Goal: Use online tool/utility: Utilize a website feature to perform a specific function

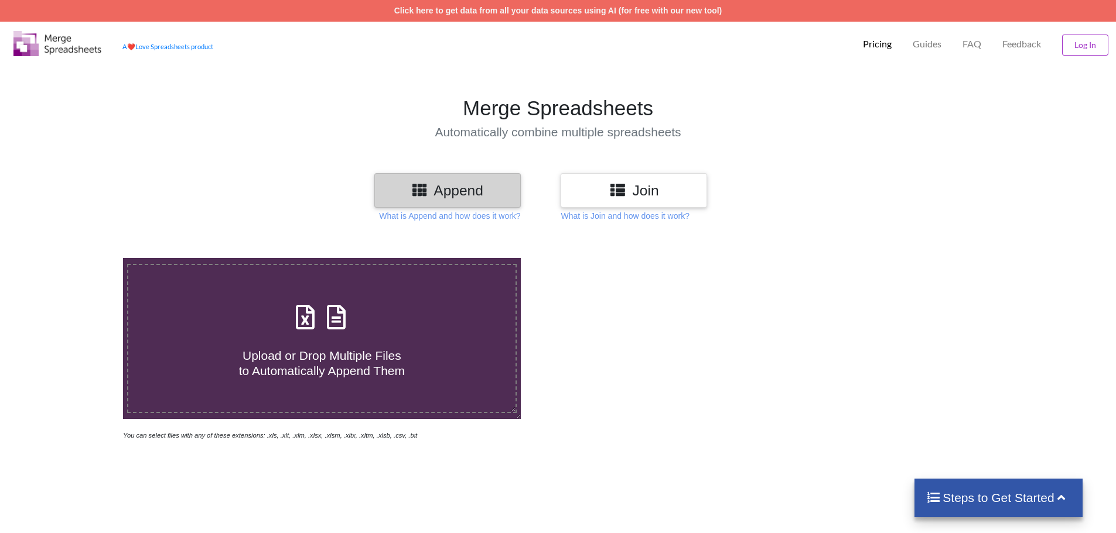
click at [358, 349] on span "Upload or Drop Multiple Files to Automatically Append Them" at bounding box center [322, 363] width 166 height 28
click at [80, 258] on input "Upload or Drop Multiple Files to Automatically Append Them" at bounding box center [80, 258] width 0 height 0
type input "C:\fakepath\C15810023 PFMS Bills.xlsx"
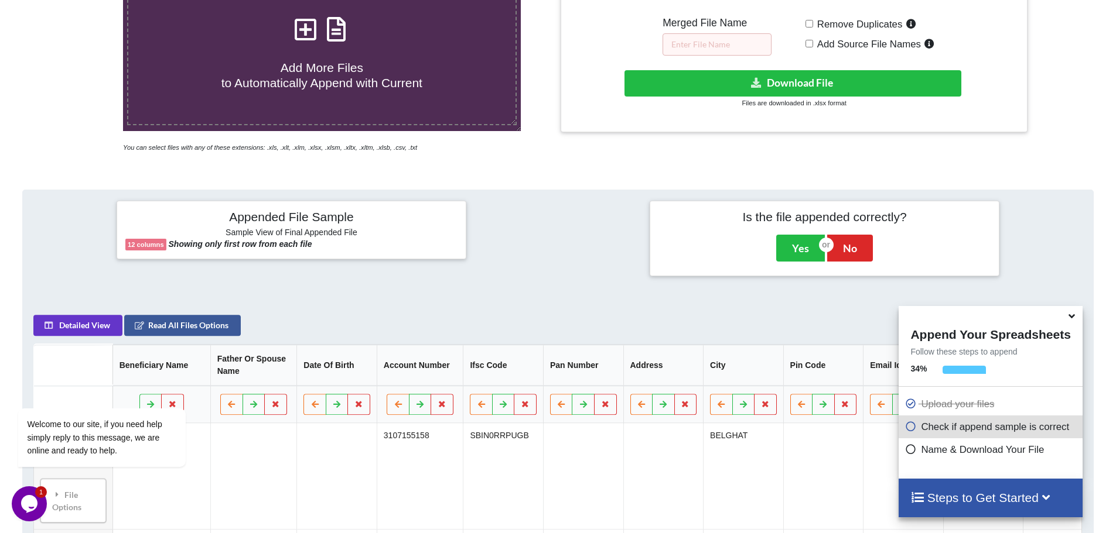
scroll to position [536, 0]
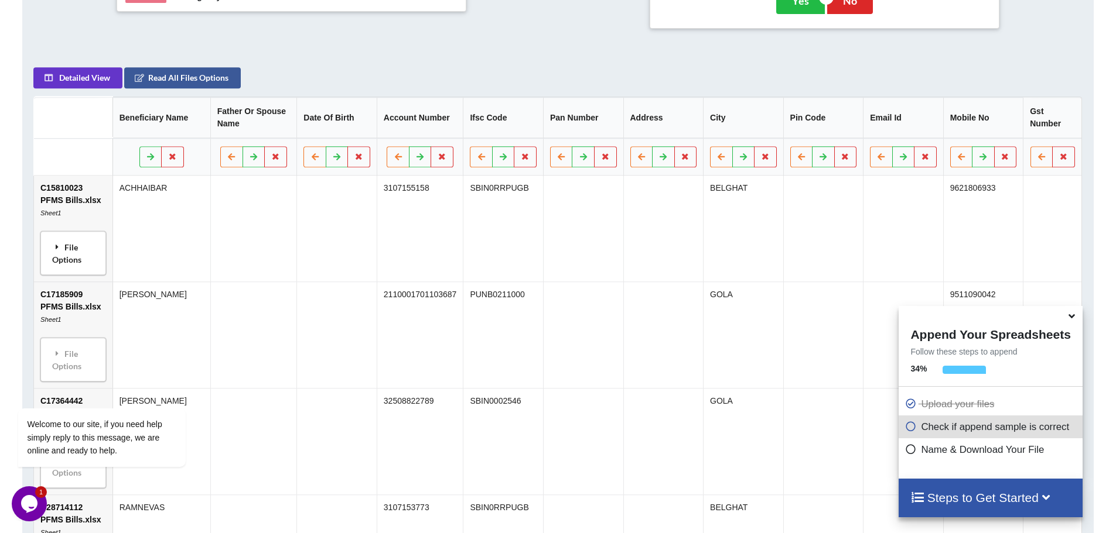
click at [76, 253] on div "File Options" at bounding box center [73, 253] width 59 height 37
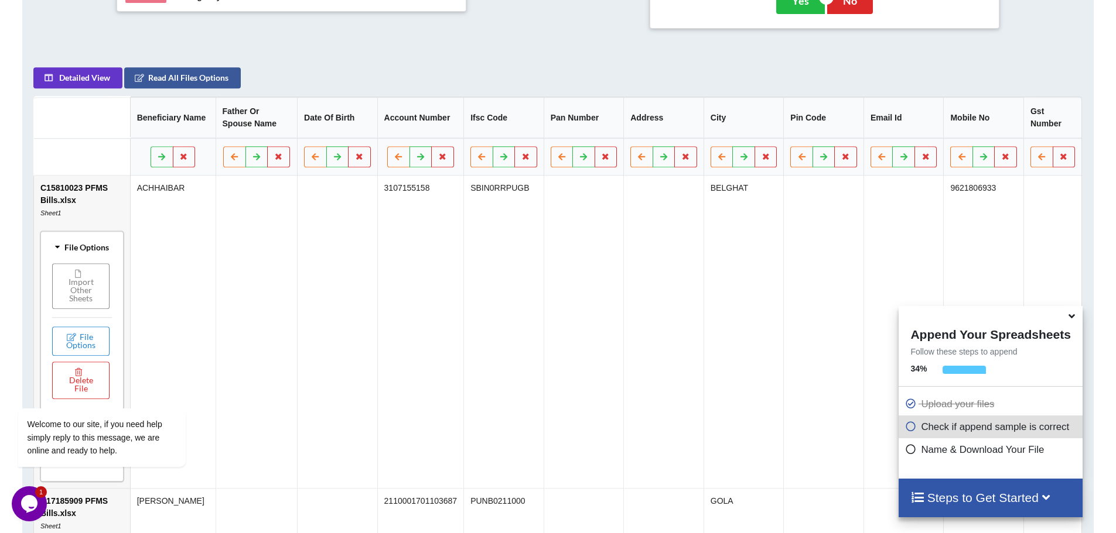
click at [103, 281] on button "Import Other Sheets" at bounding box center [80, 287] width 57 height 46
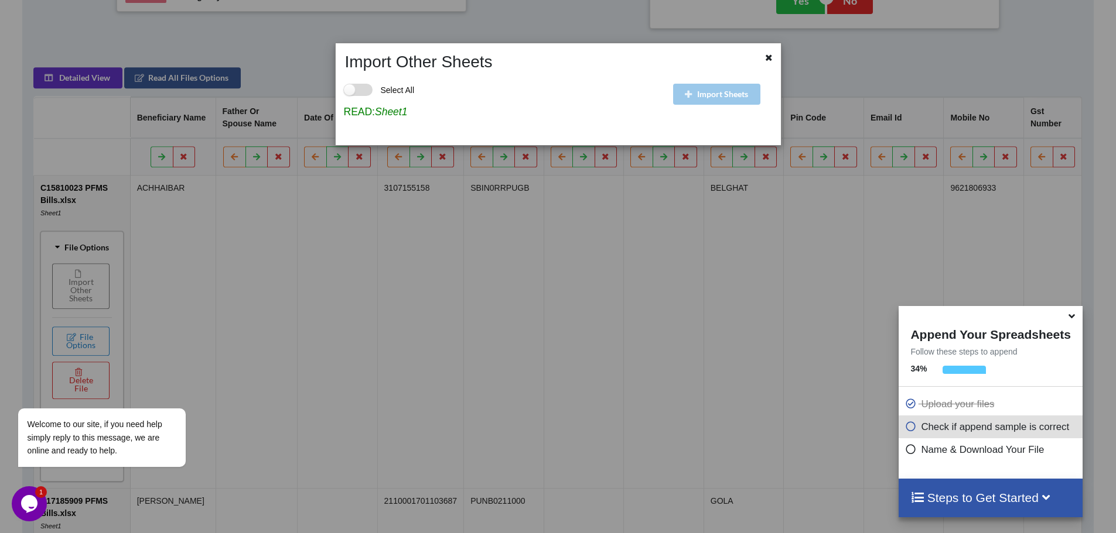
click at [365, 89] on label "Select All" at bounding box center [379, 90] width 71 height 12
checkbox input "true"
click at [21, 391] on icon "Chat attention grabber" at bounding box center [25, 391] width 11 height 11
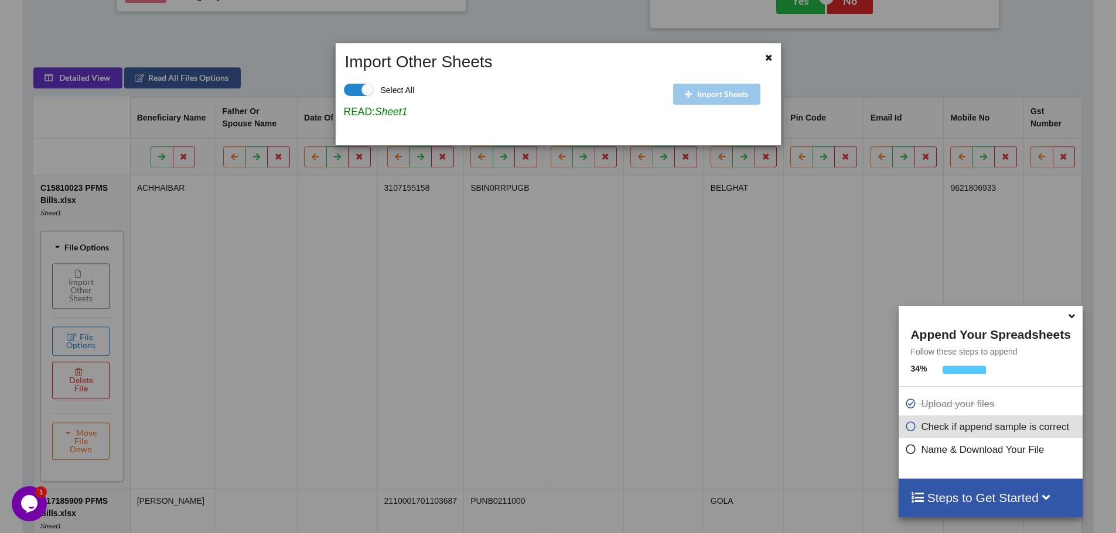
drag, startPoint x: 703, startPoint y: 93, endPoint x: 745, endPoint y: 84, distance: 42.5
click at [704, 93] on div "Import Sheets" at bounding box center [725, 103] width 110 height 65
click at [766, 60] on icon at bounding box center [769, 56] width 10 height 8
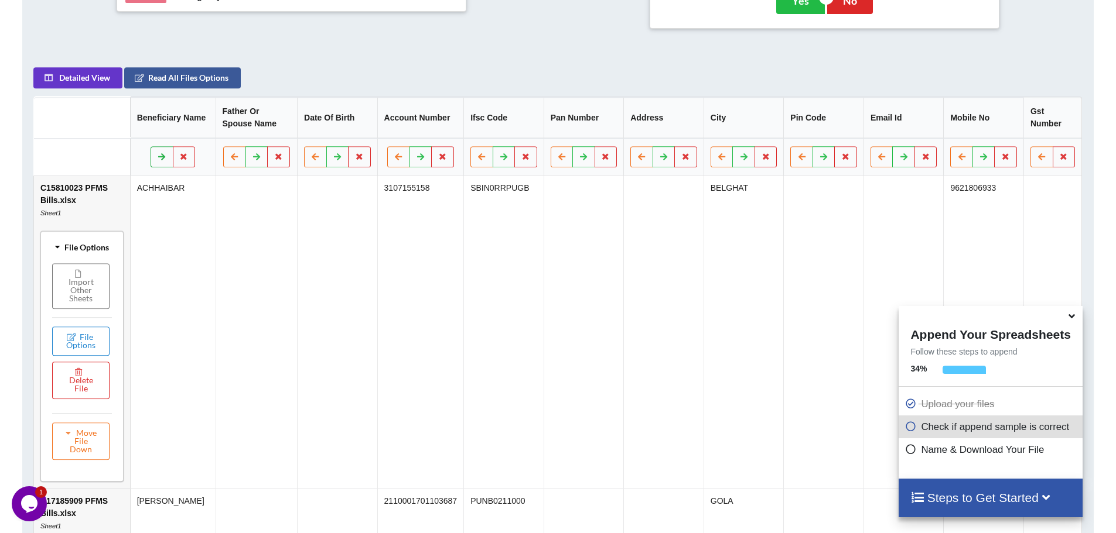
click at [161, 155] on icon at bounding box center [162, 156] width 10 height 7
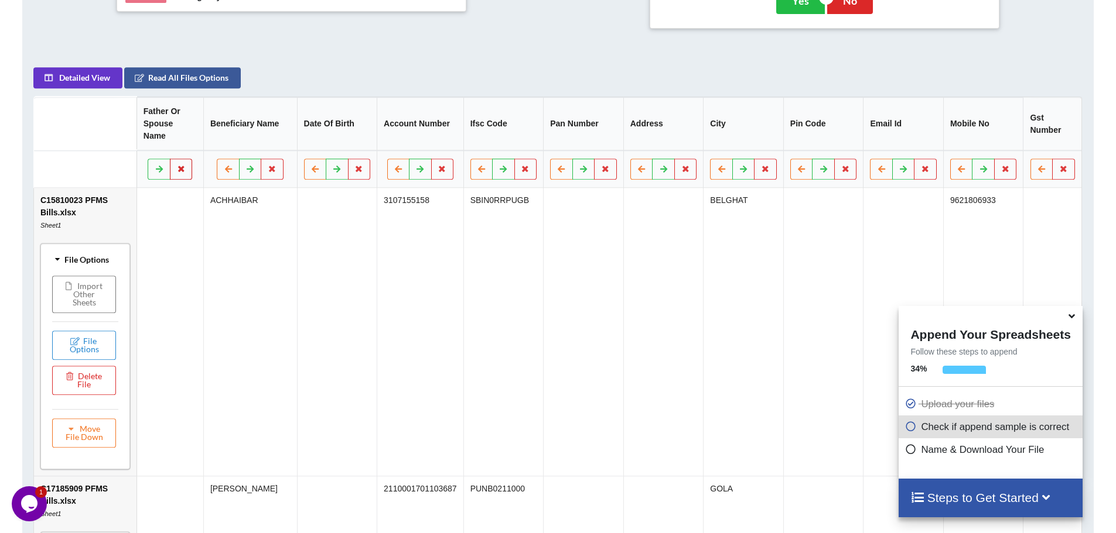
click at [186, 165] on icon at bounding box center [181, 168] width 10 height 7
click at [234, 165] on icon at bounding box center [229, 168] width 10 height 7
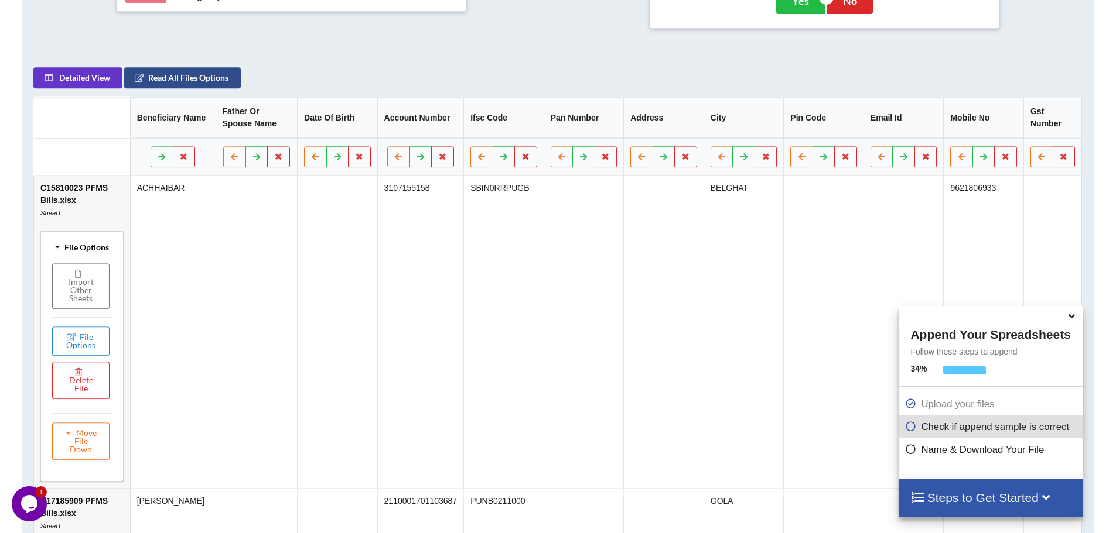
click at [186, 78] on button "Read All Files Options" at bounding box center [182, 77] width 117 height 21
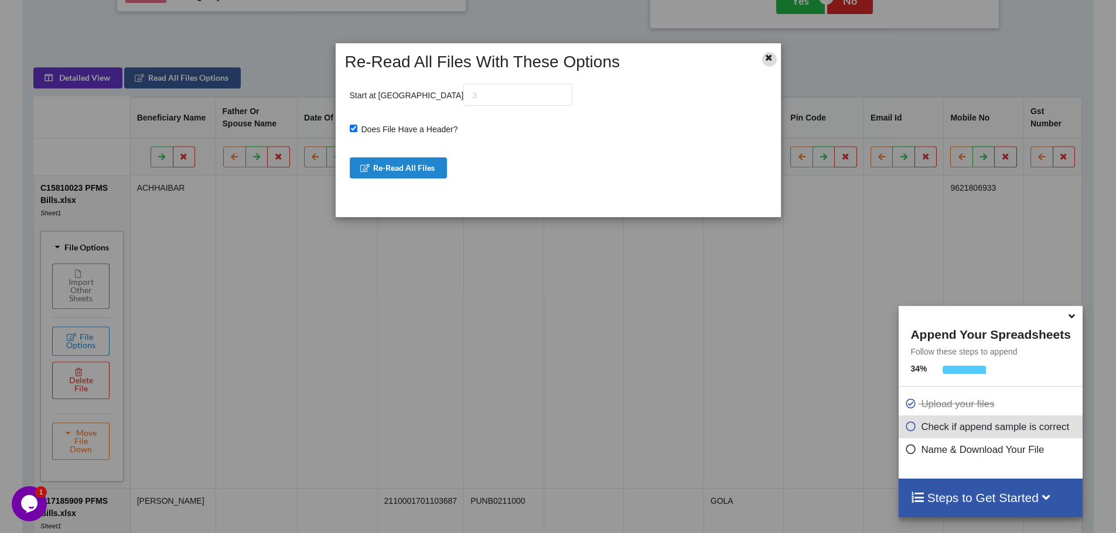
click at [769, 54] on icon at bounding box center [769, 56] width 10 height 8
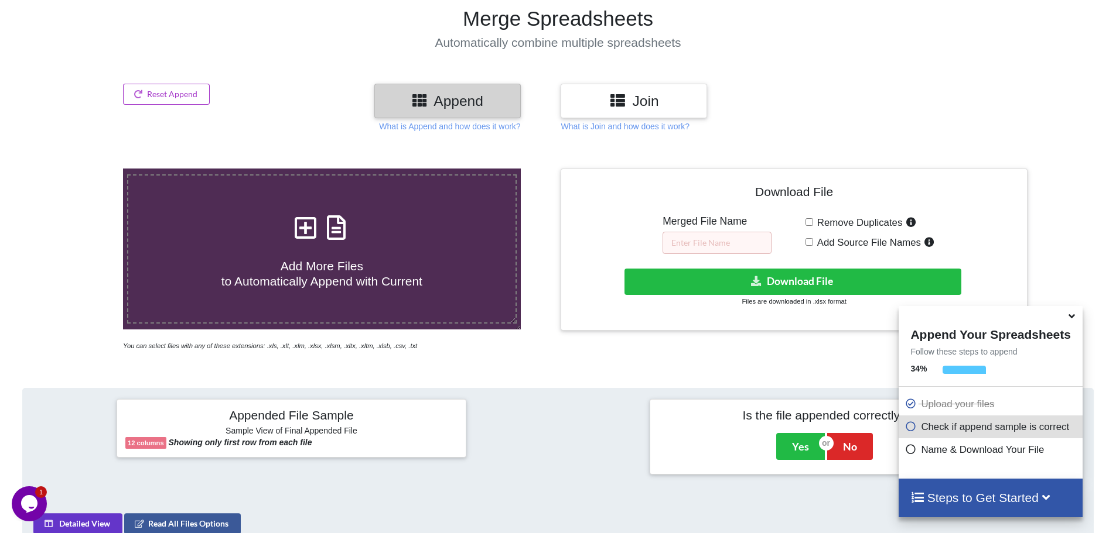
scroll to position [84, 0]
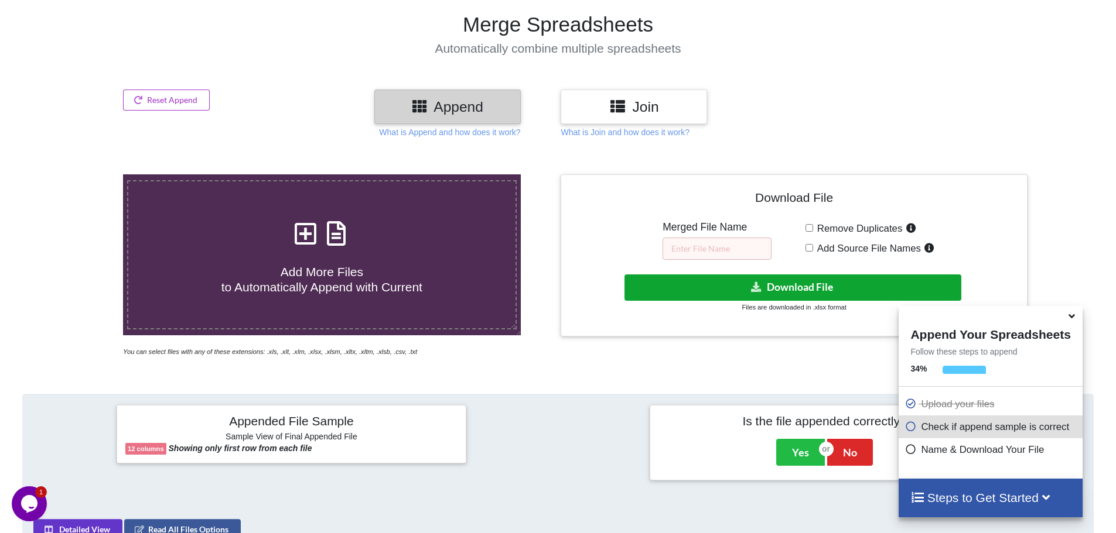
click at [801, 286] on button "Download File" at bounding box center [792, 288] width 337 height 26
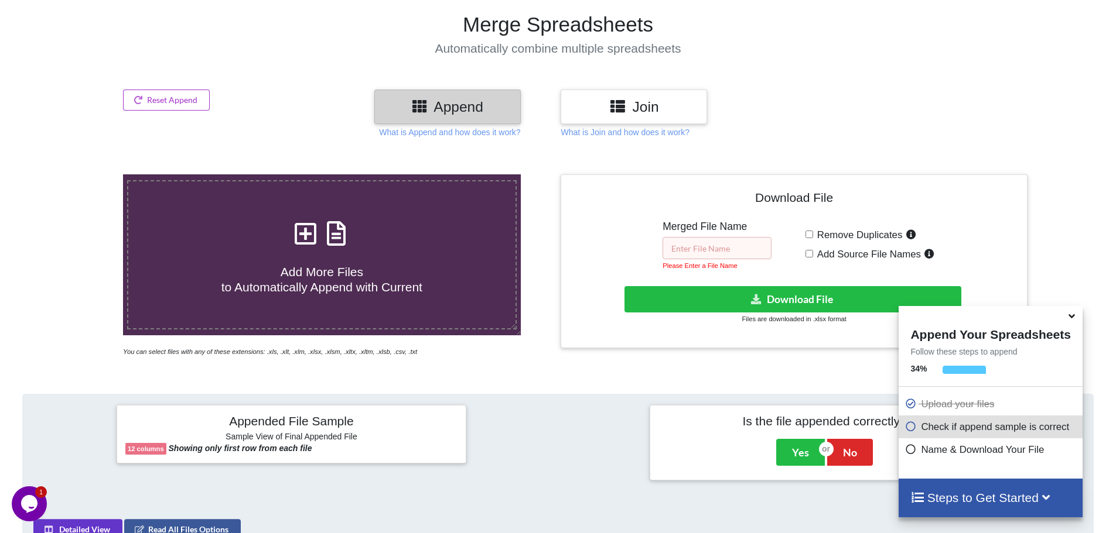
click at [703, 246] on input "text" at bounding box center [716, 248] width 109 height 22
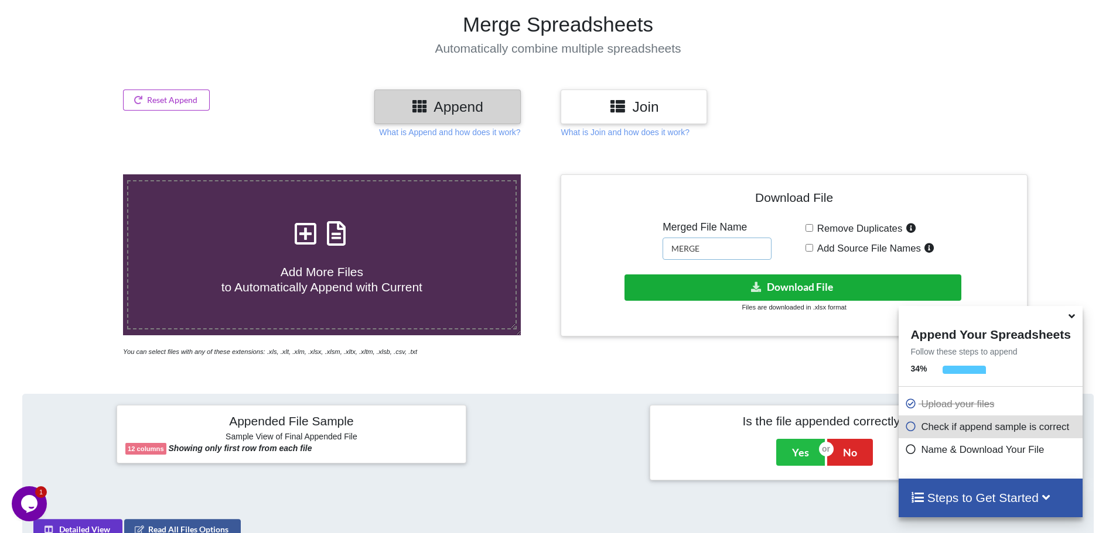
type input "MERGE"
click at [732, 290] on button "Download File" at bounding box center [792, 288] width 337 height 26
